Goal: Information Seeking & Learning: Find specific fact

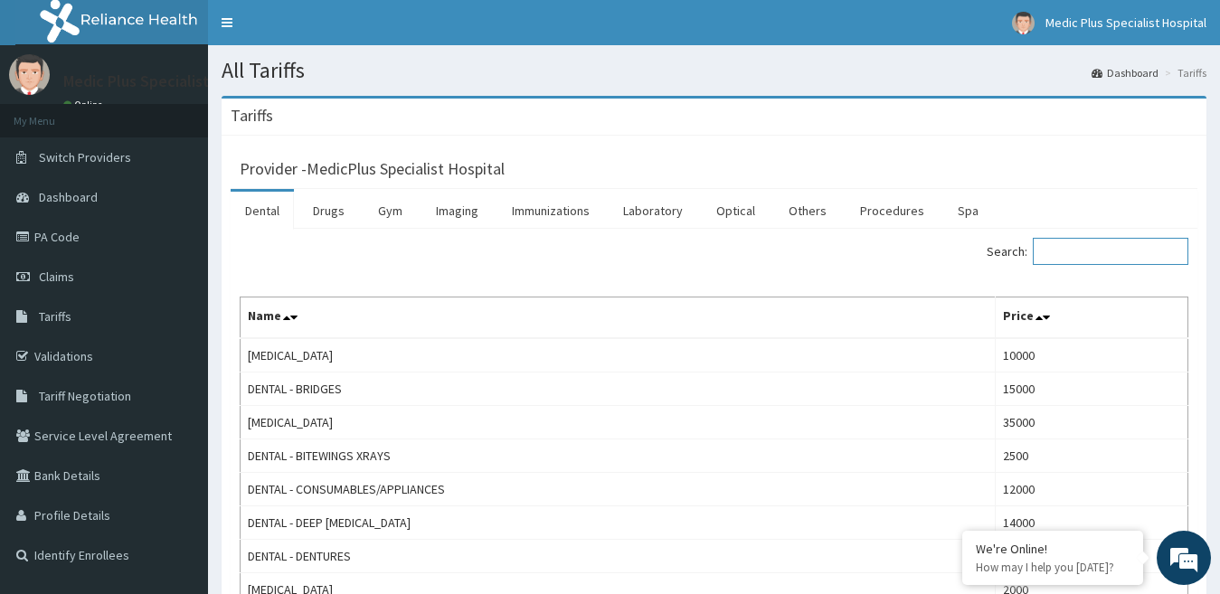
click at [1134, 251] on input "Search:" at bounding box center [1111, 251] width 156 height 27
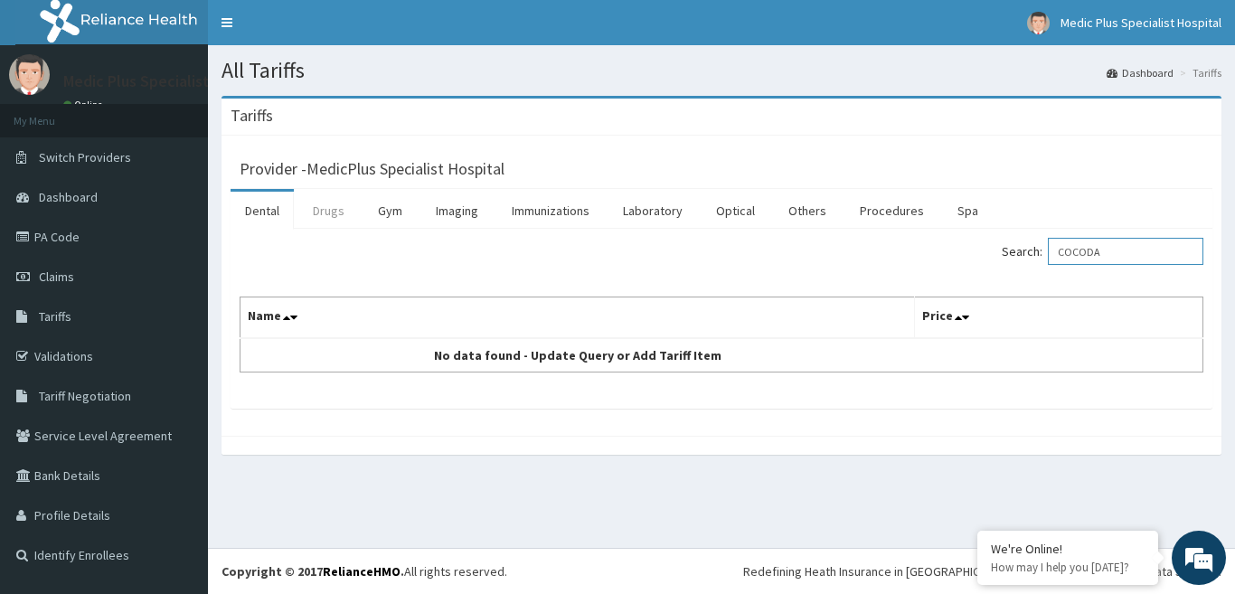
type input "COCODA"
click at [326, 202] on link "Drugs" at bounding box center [328, 211] width 61 height 38
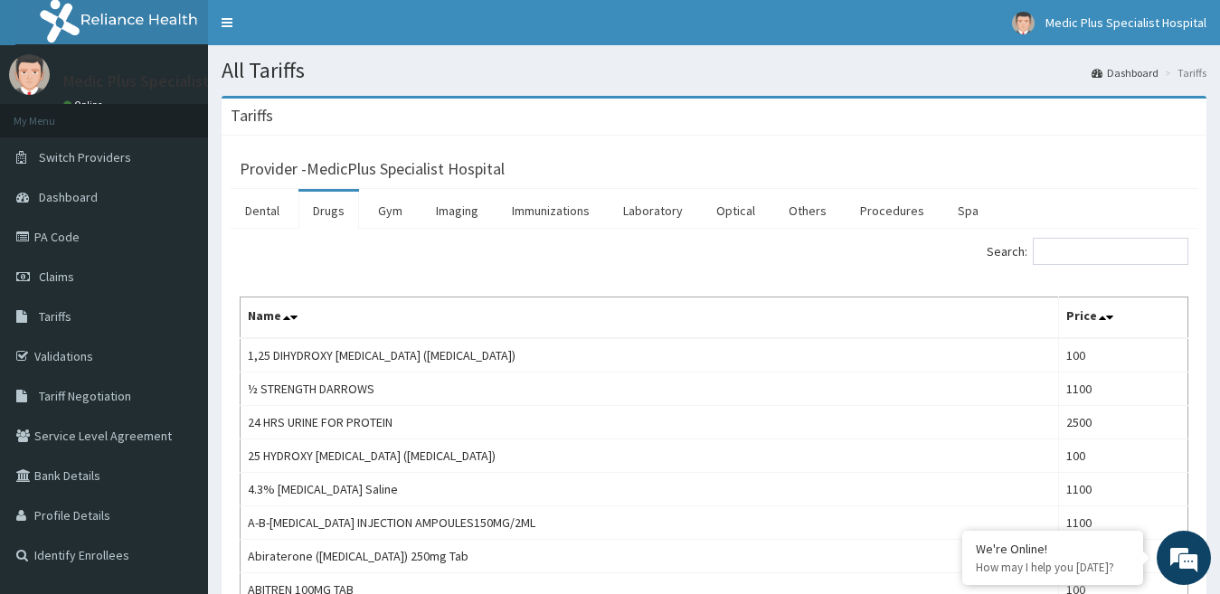
click at [1118, 269] on div "Search:" at bounding box center [958, 254] width 461 height 32
click at [1111, 256] on input "Search:" at bounding box center [1111, 251] width 156 height 27
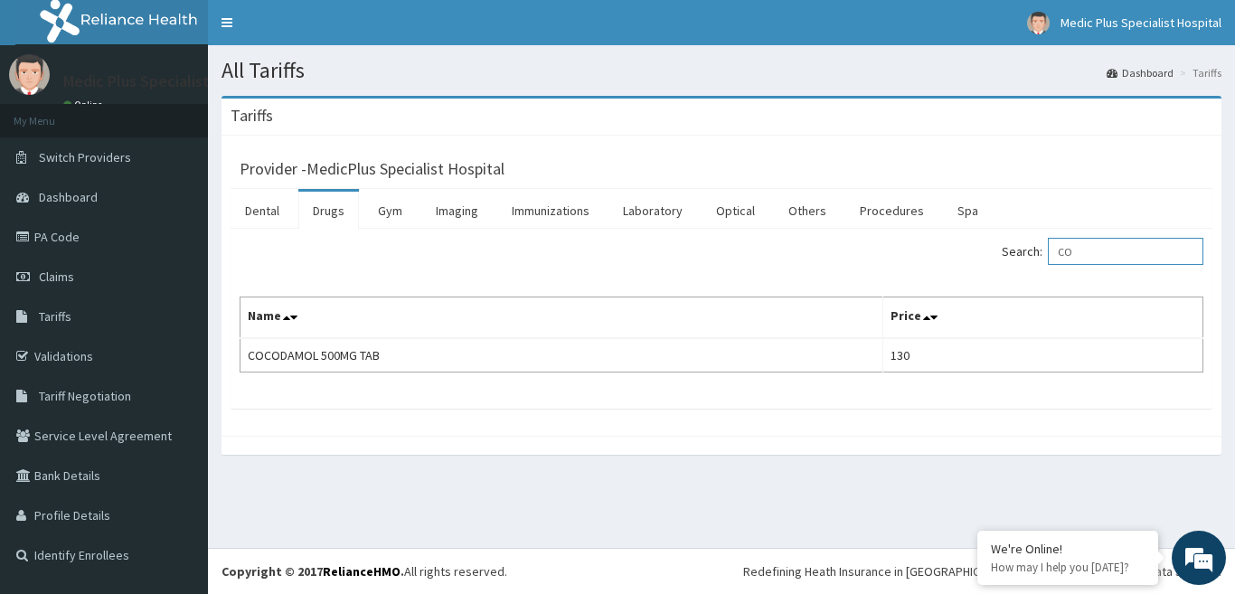
type input "C"
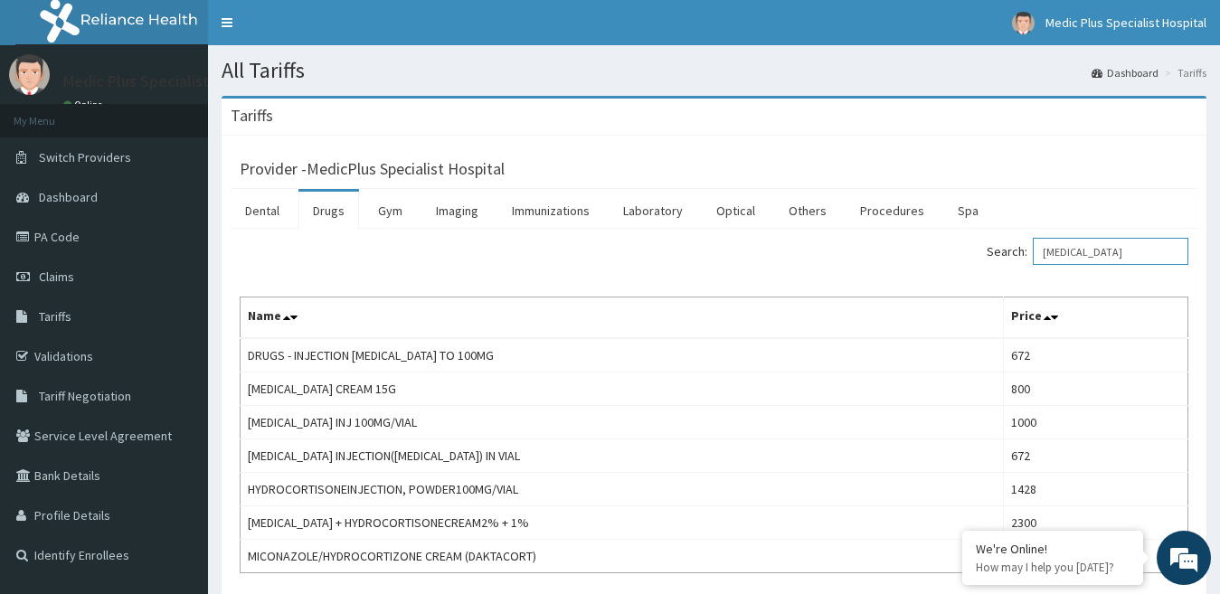
click at [1138, 258] on input "[MEDICAL_DATA]" at bounding box center [1111, 251] width 156 height 27
type input "H"
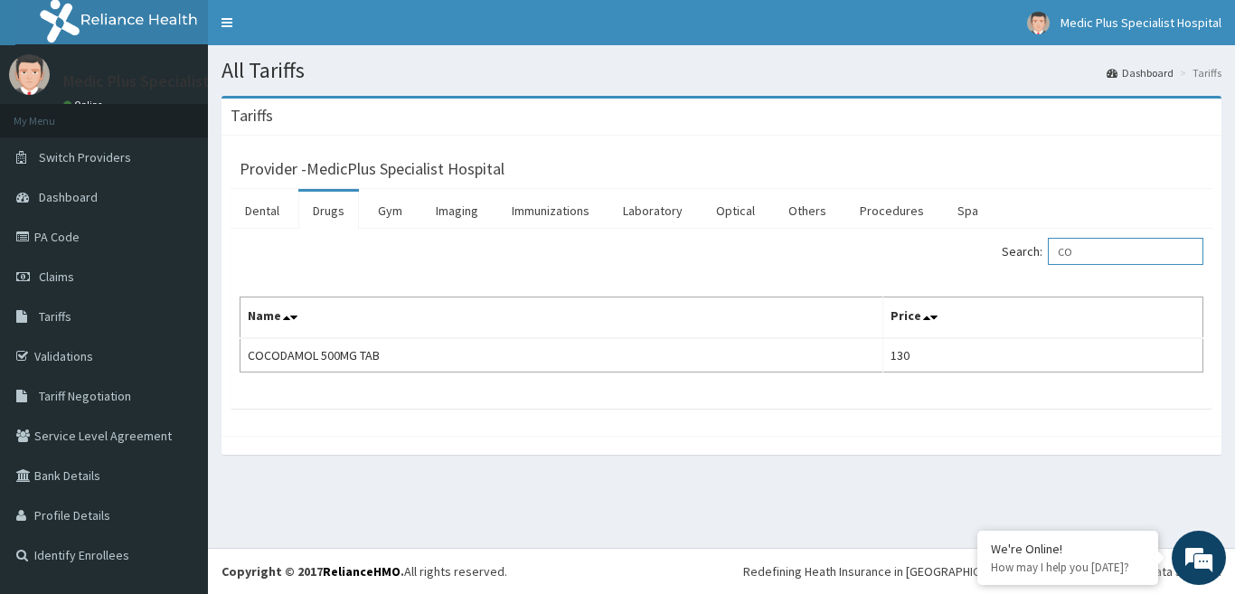
type input "C"
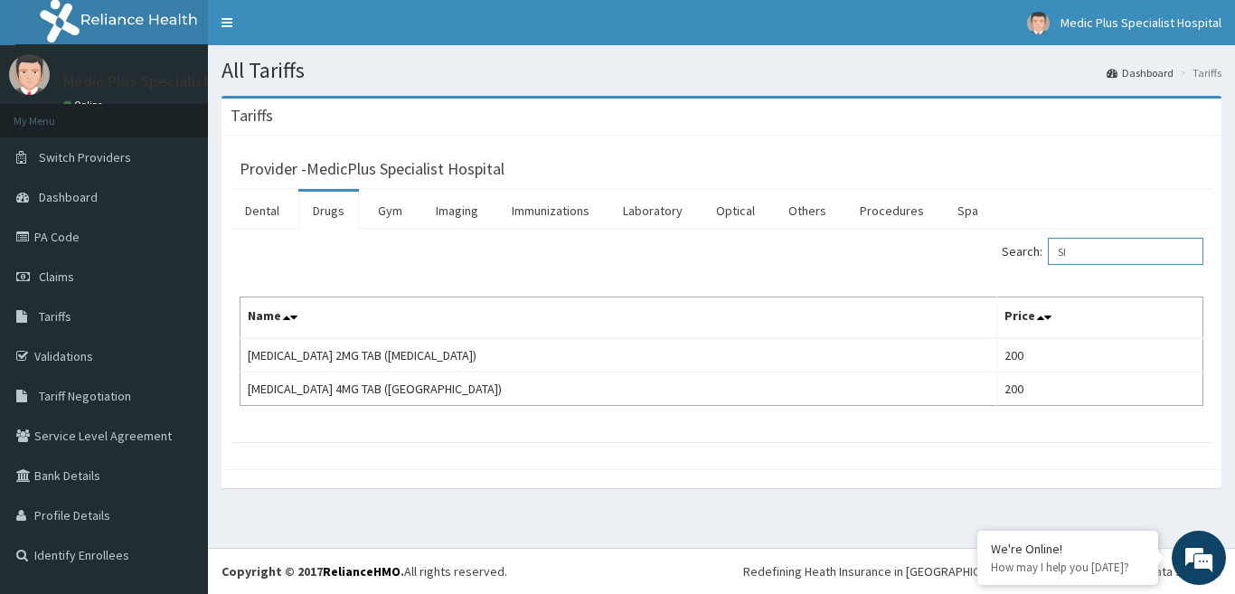
type input "S"
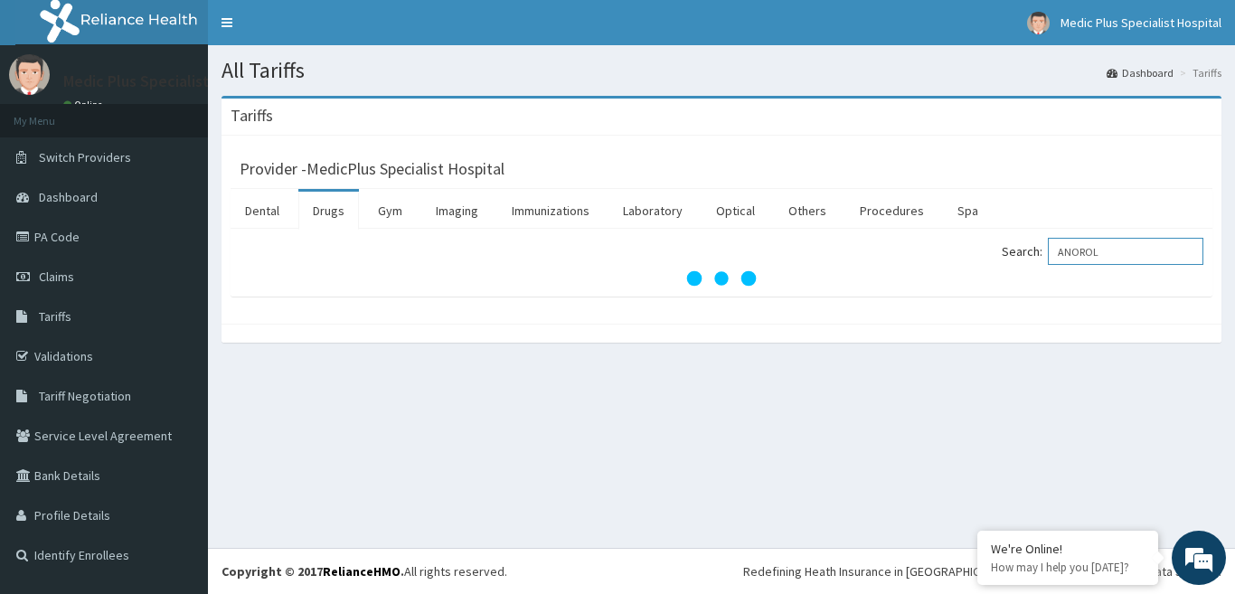
type input "ANOROL"
